Goal: Check status: Check status

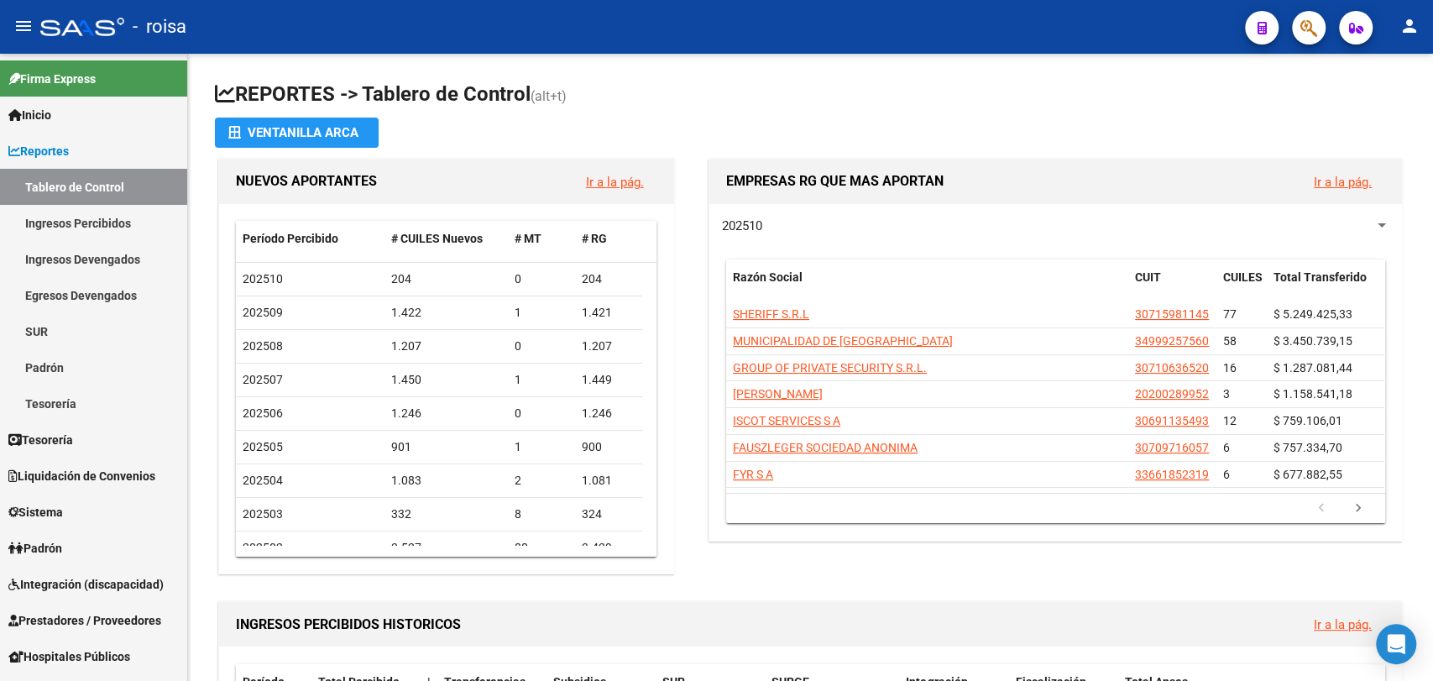
click at [187, 570] on mat-sidenav "Firma Express Inicio Calendario SSS Instructivos Contacto OS Reportes Tablero d…" at bounding box center [94, 367] width 188 height 627
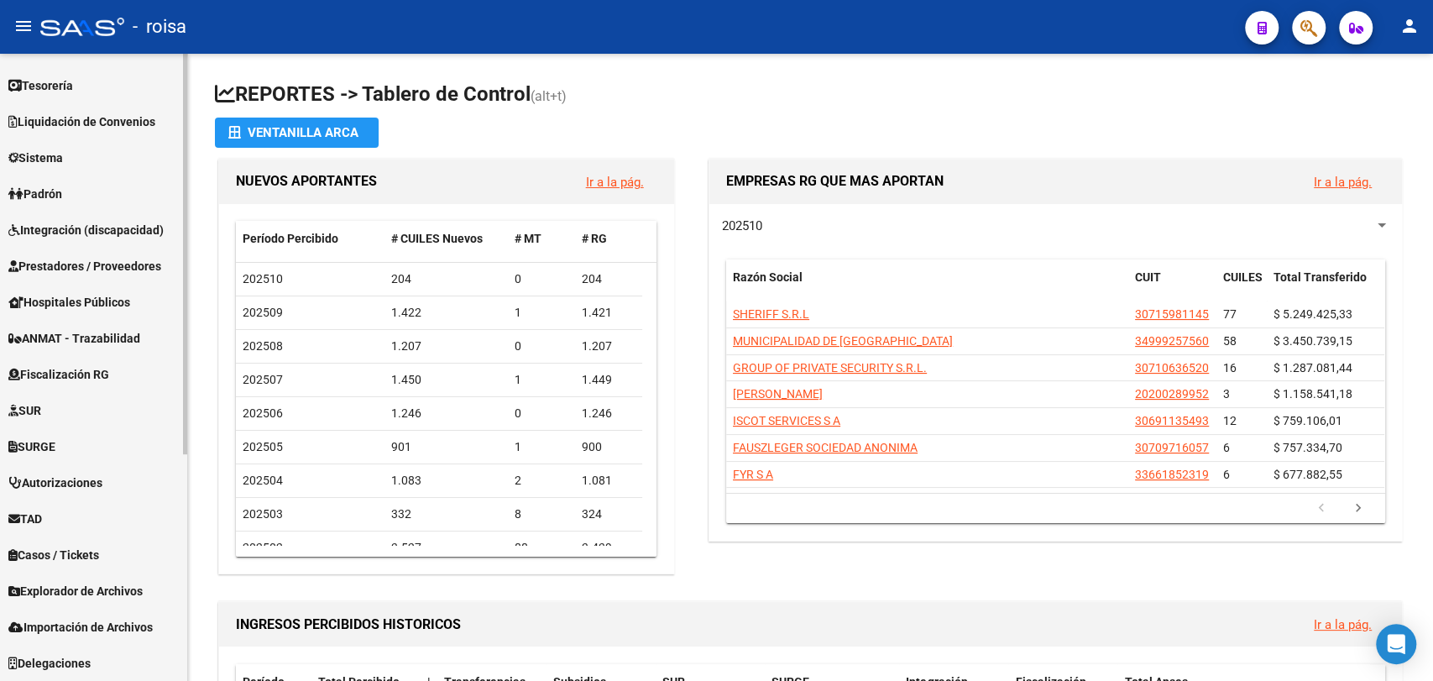
click at [184, 556] on div at bounding box center [185, 367] width 4 height 627
click at [114, 595] on span "Explorador de Archivos" at bounding box center [75, 591] width 134 height 18
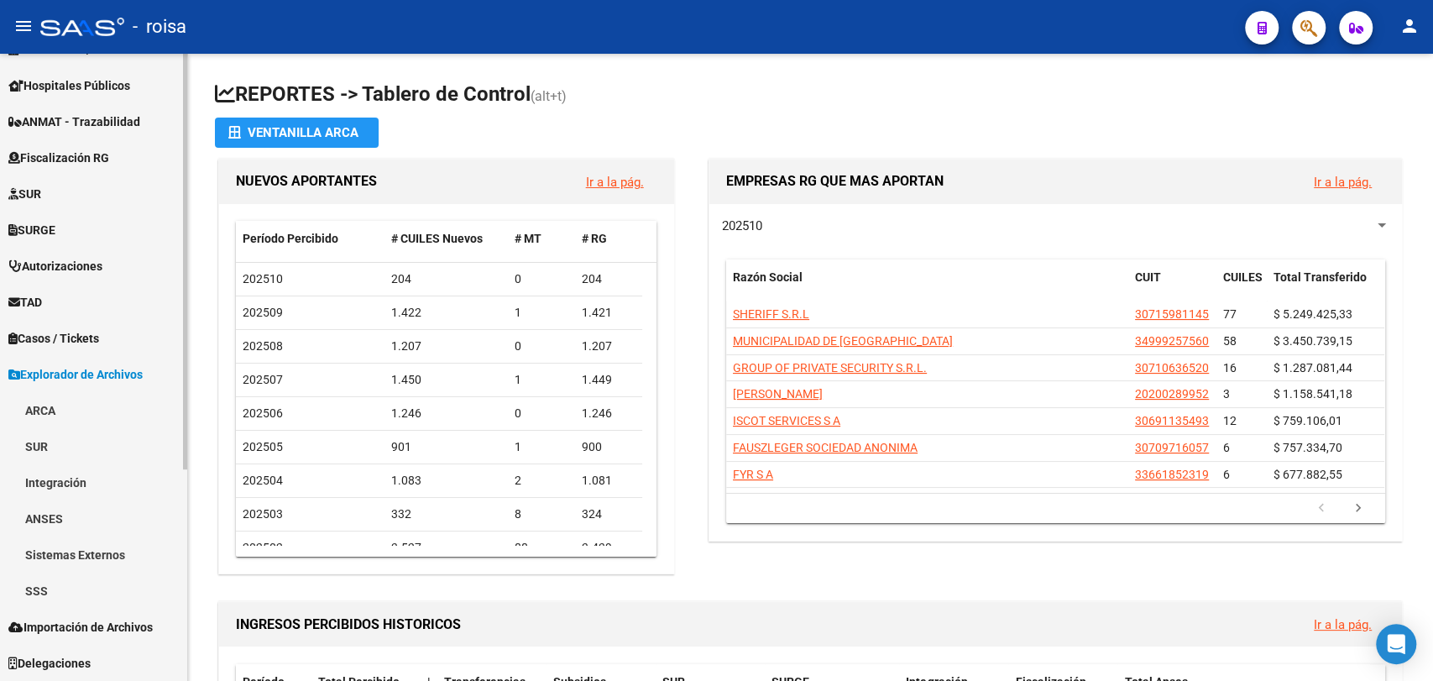
scroll to position [317, 0]
click at [100, 595] on link "SSS" at bounding box center [93, 592] width 187 height 36
click at [169, 647] on link "Opciones Diarias" at bounding box center [93, 664] width 187 height 36
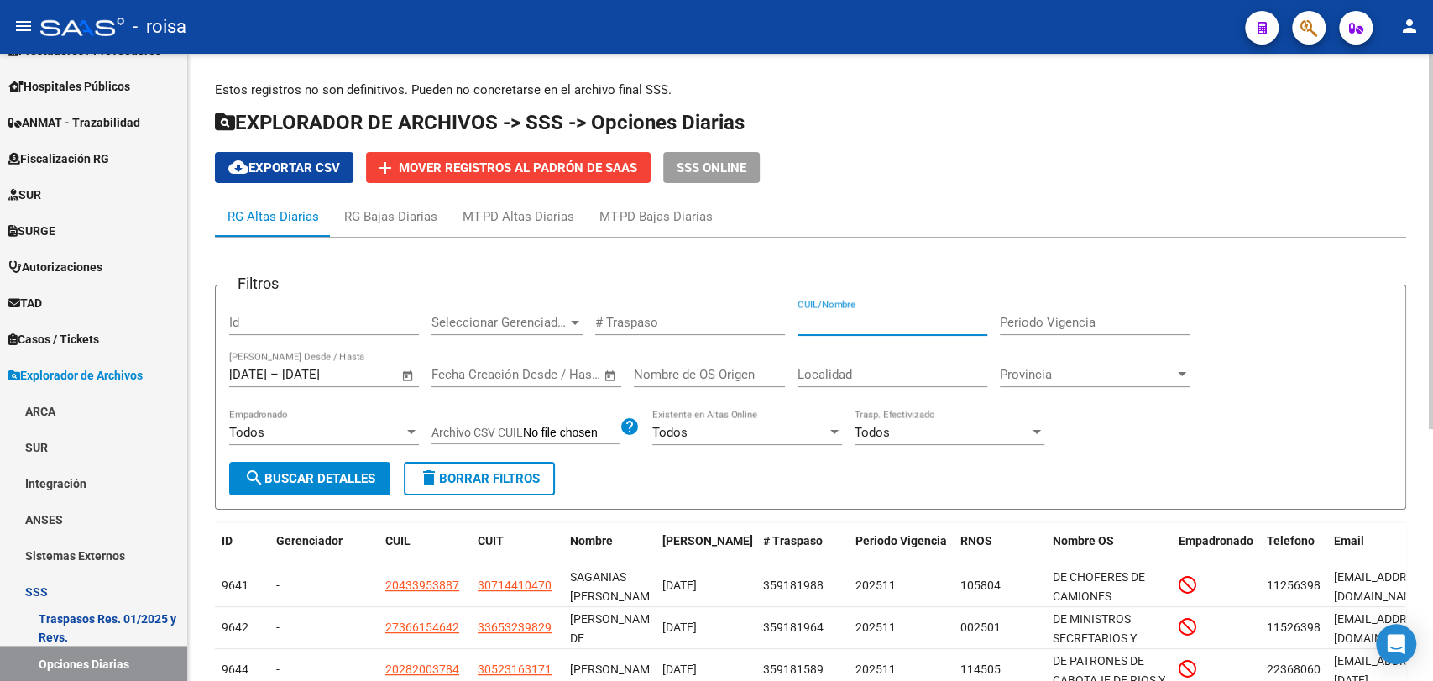
click at [841, 328] on input "CUIL/Nombre" at bounding box center [893, 322] width 190 height 15
paste input "27307220992"
type input "27307220992"
click at [354, 471] on span "search Buscar Detalles" at bounding box center [309, 478] width 131 height 15
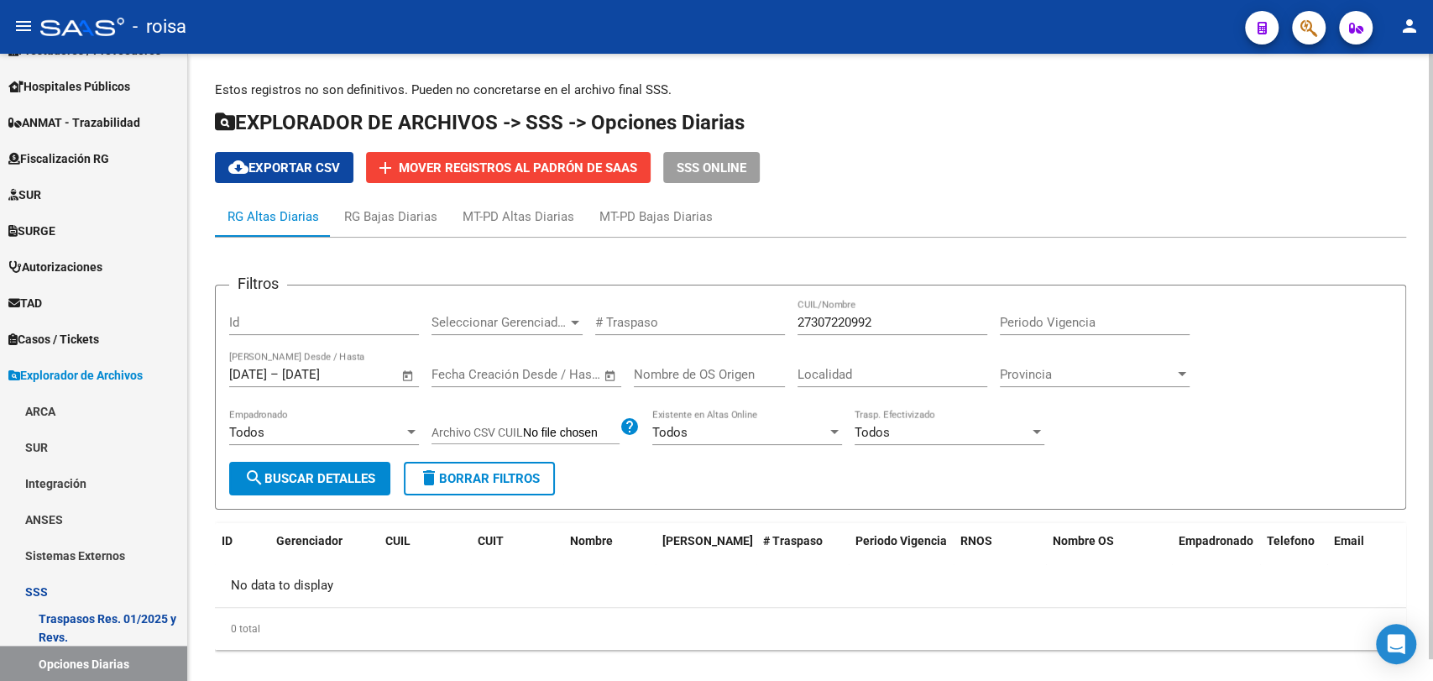
click at [409, 374] on span "Open calendar" at bounding box center [408, 375] width 40 height 40
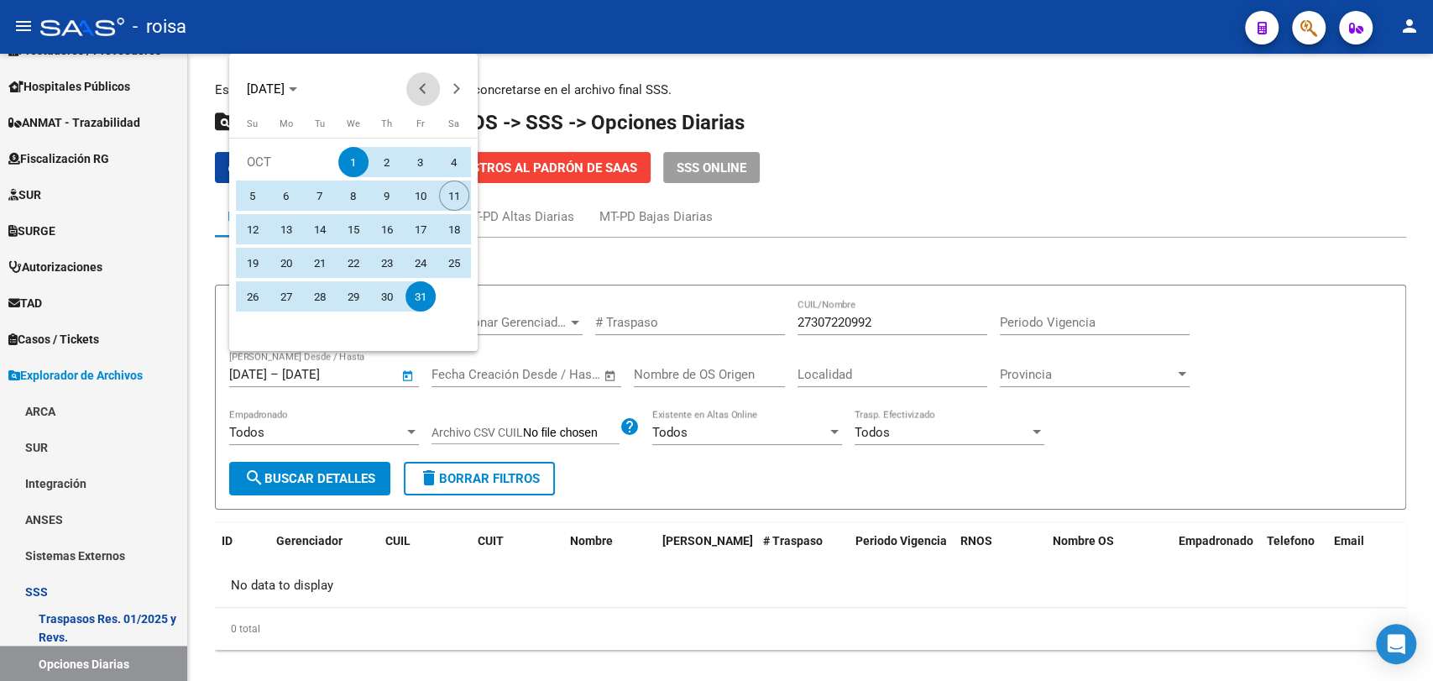
click at [412, 102] on span "Previous month" at bounding box center [423, 89] width 34 height 34
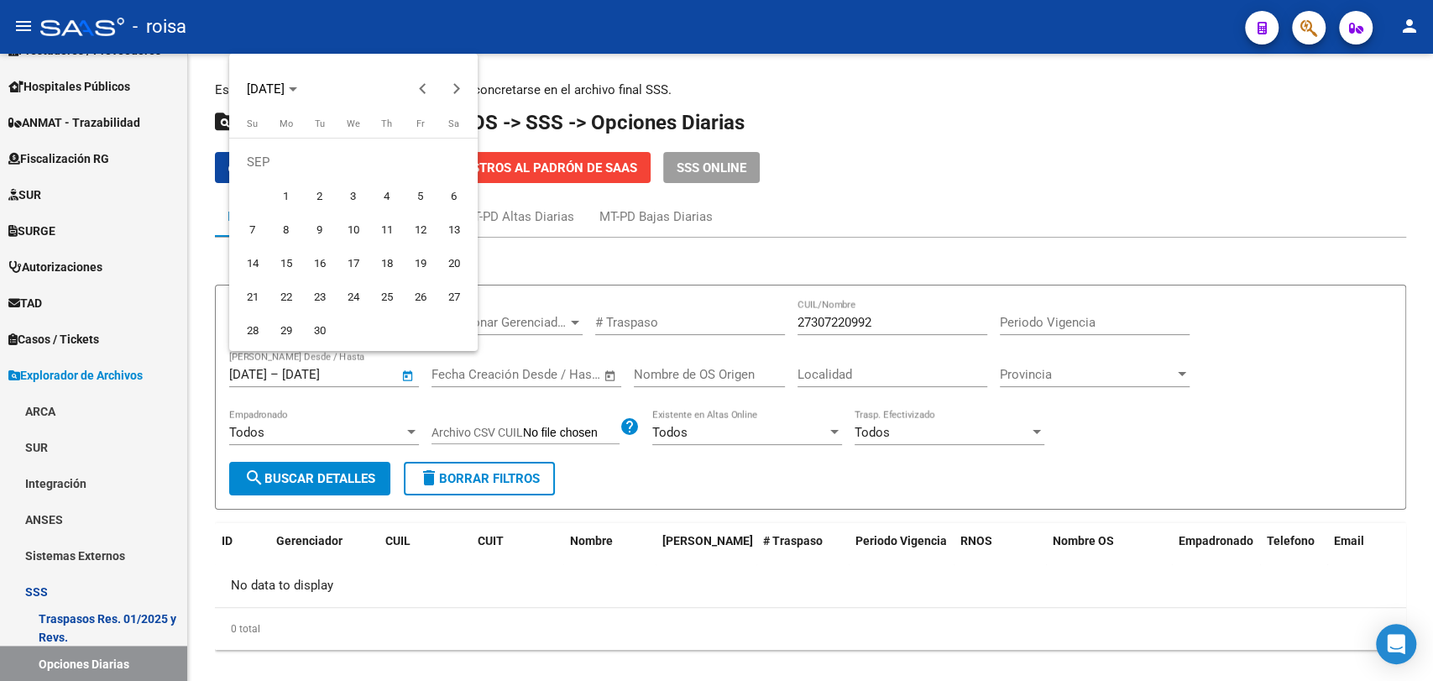
click at [275, 196] on span "1" at bounding box center [286, 196] width 30 height 30
type input "[DATE]"
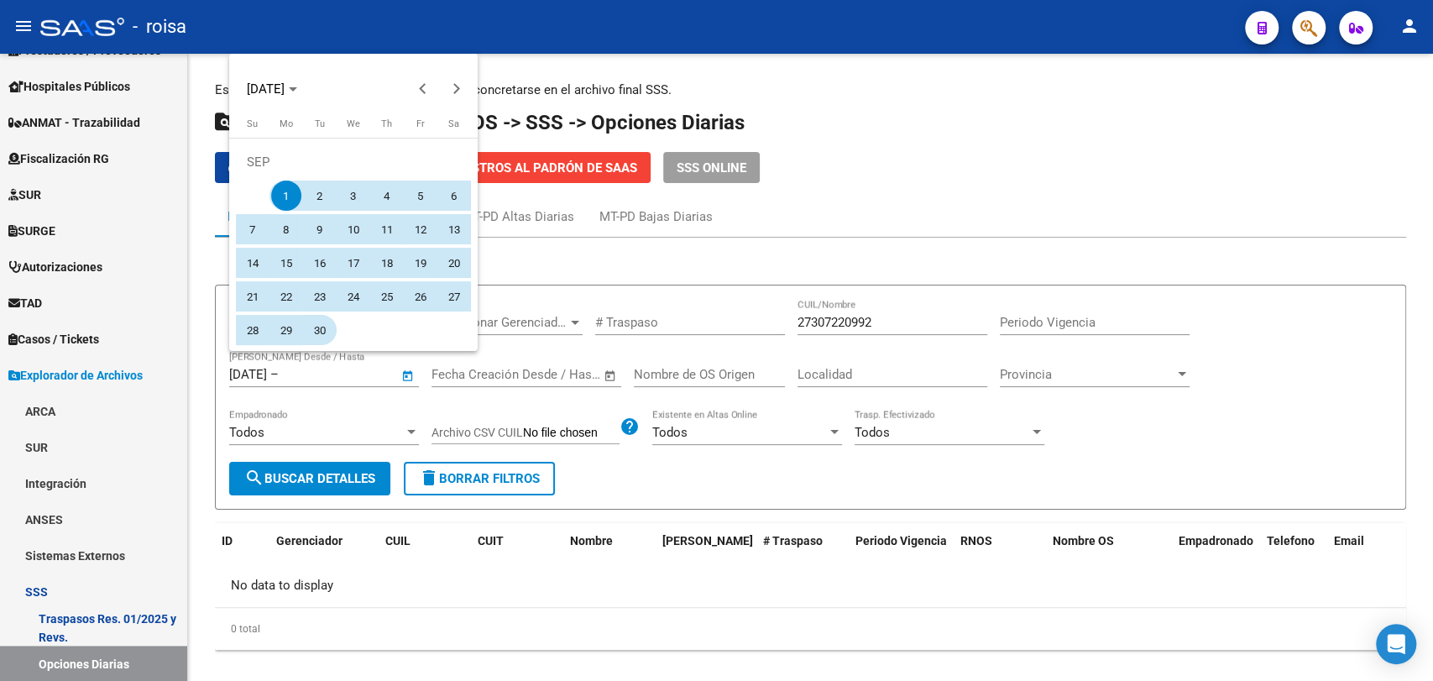
click at [315, 318] on span "30" at bounding box center [320, 330] width 30 height 30
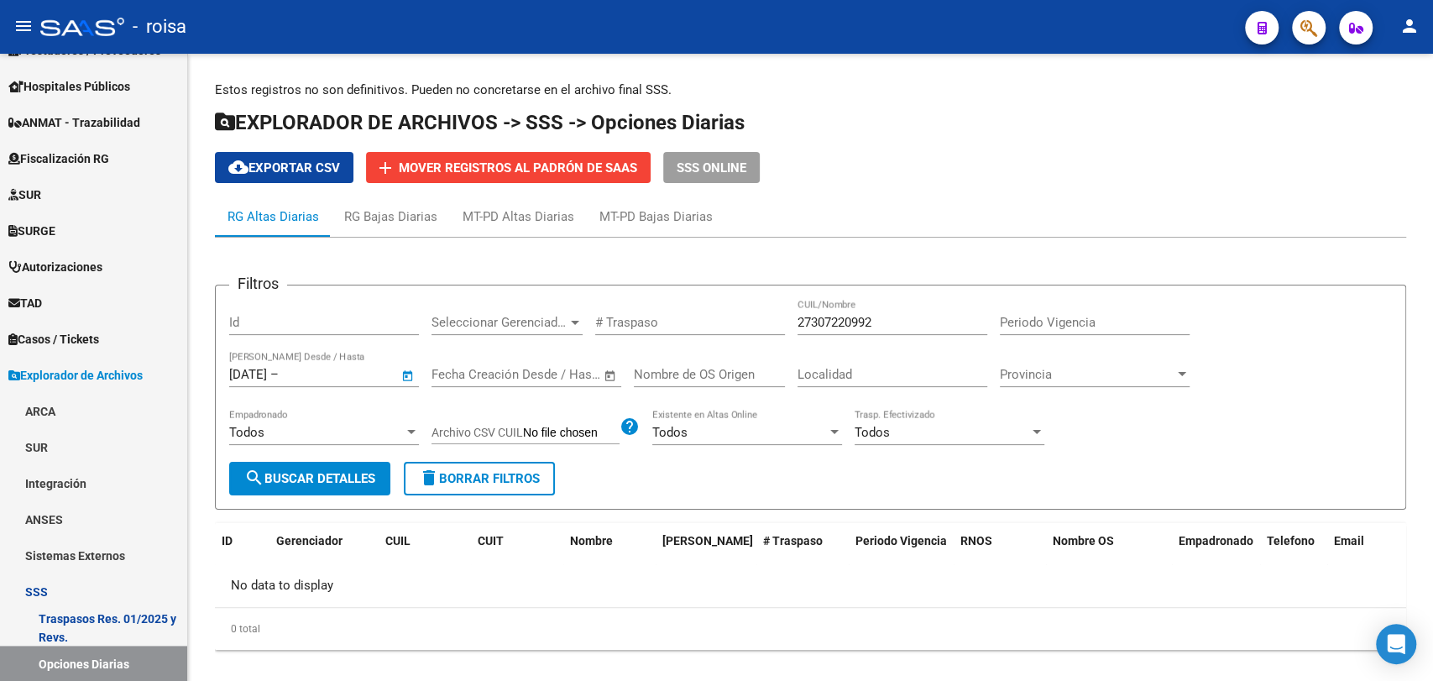
type input "[DATE]"
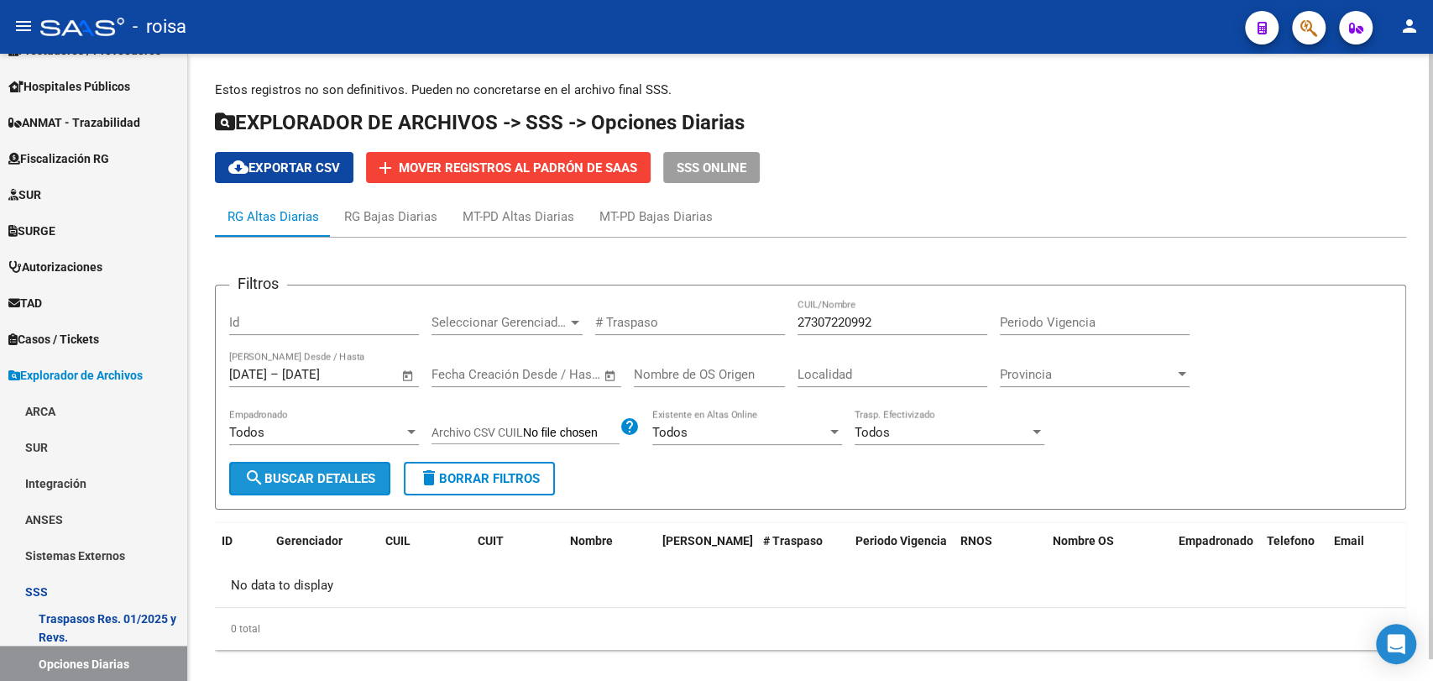
click at [338, 480] on span "search Buscar Detalles" at bounding box center [309, 478] width 131 height 15
